Goal: Navigation & Orientation: Find specific page/section

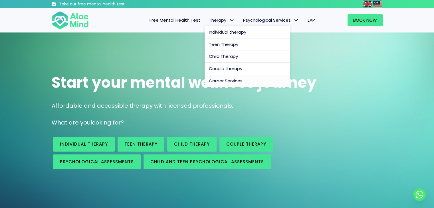
click at [227, 80] on span "Career Services" at bounding box center [226, 81] width 34 height 6
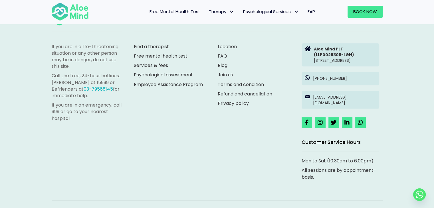
scroll to position [656, 0]
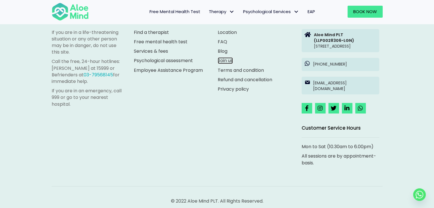
click at [226, 64] on link "Join us" at bounding box center [225, 60] width 15 height 7
